Goal: Go to known website: Access a specific website the user already knows

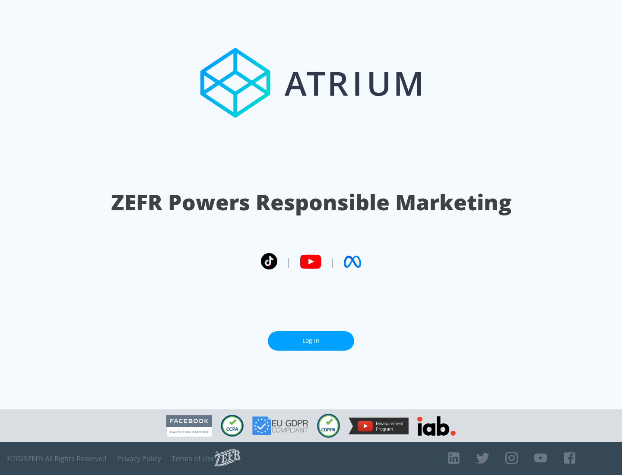
click at [311, 341] on link "Log In" at bounding box center [311, 340] width 86 height 19
